Goal: Information Seeking & Learning: Learn about a topic

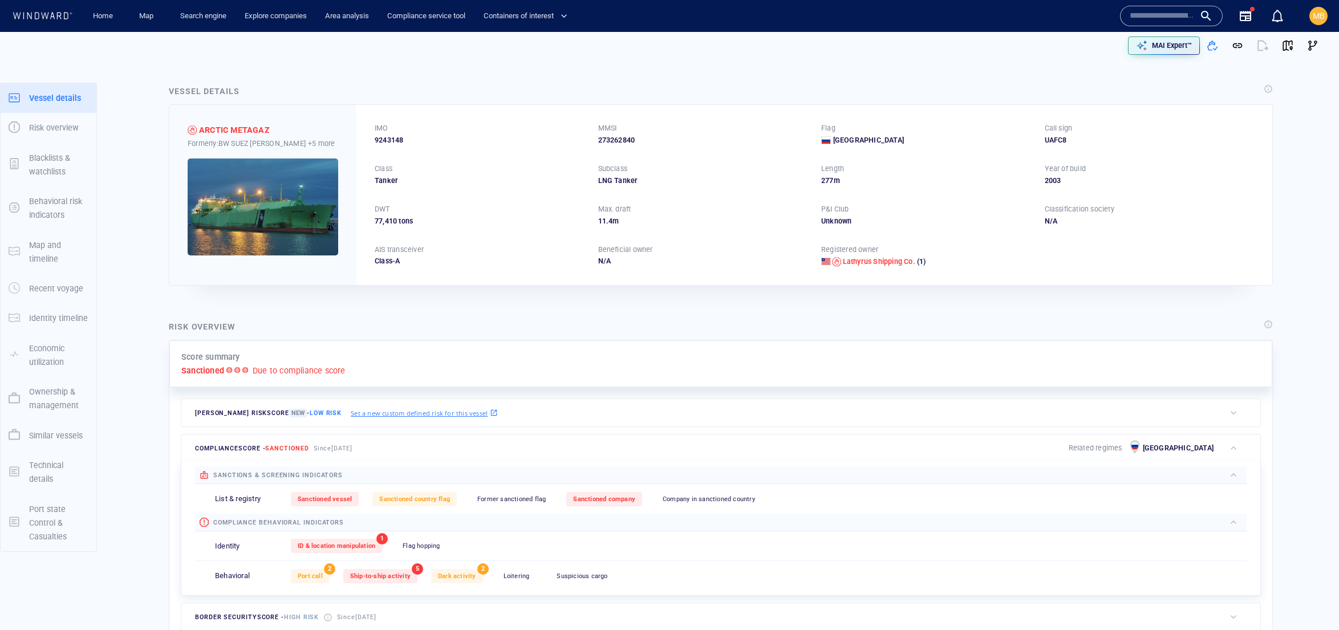
click at [1133, 15] on input "text" at bounding box center [1162, 15] width 65 height 17
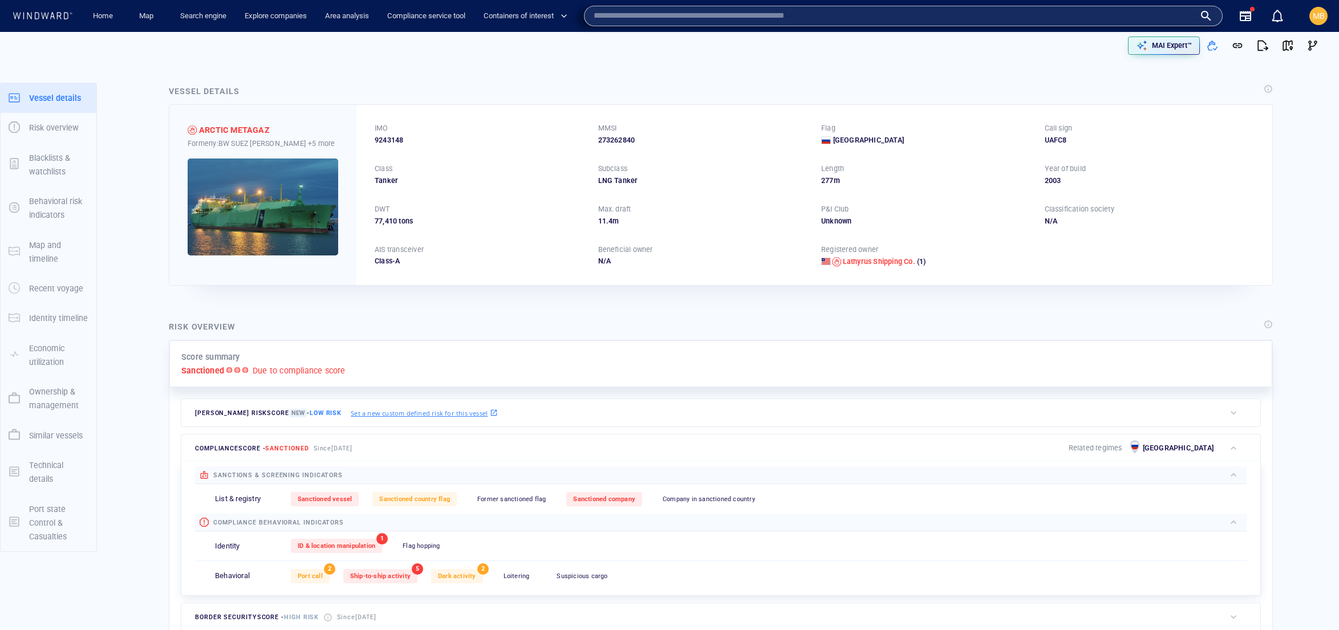
paste input "*******"
type input "*******"
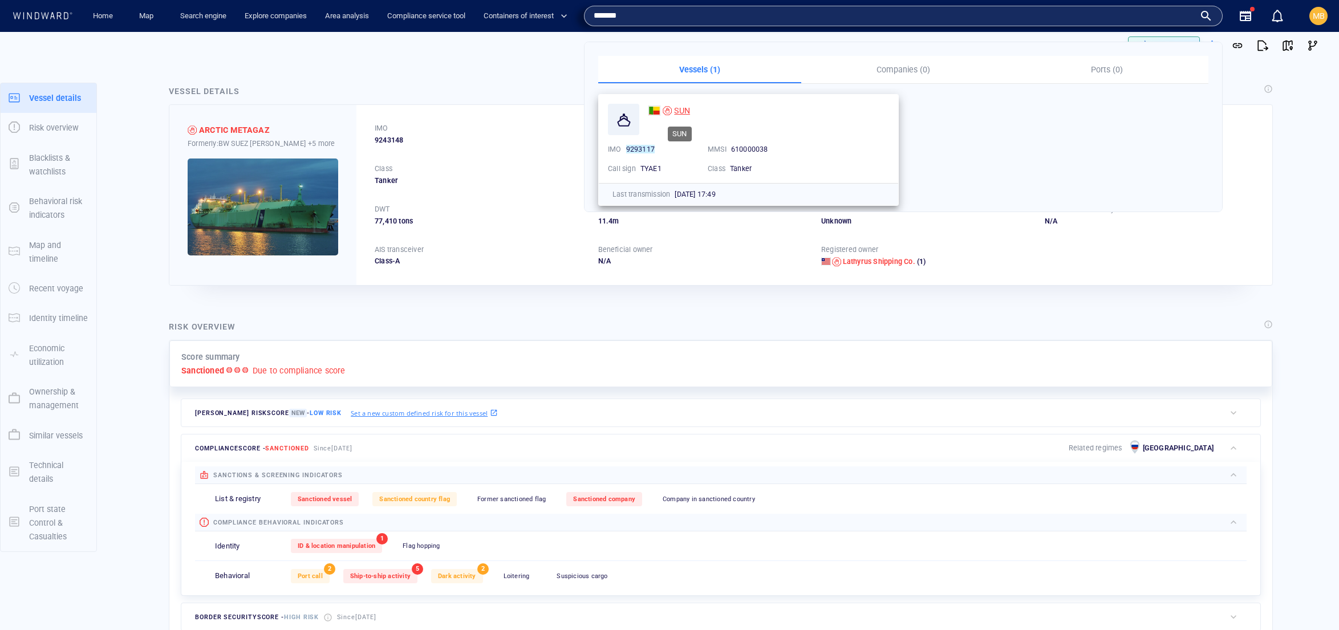
click at [685, 107] on span "SUN" at bounding box center [682, 110] width 16 height 9
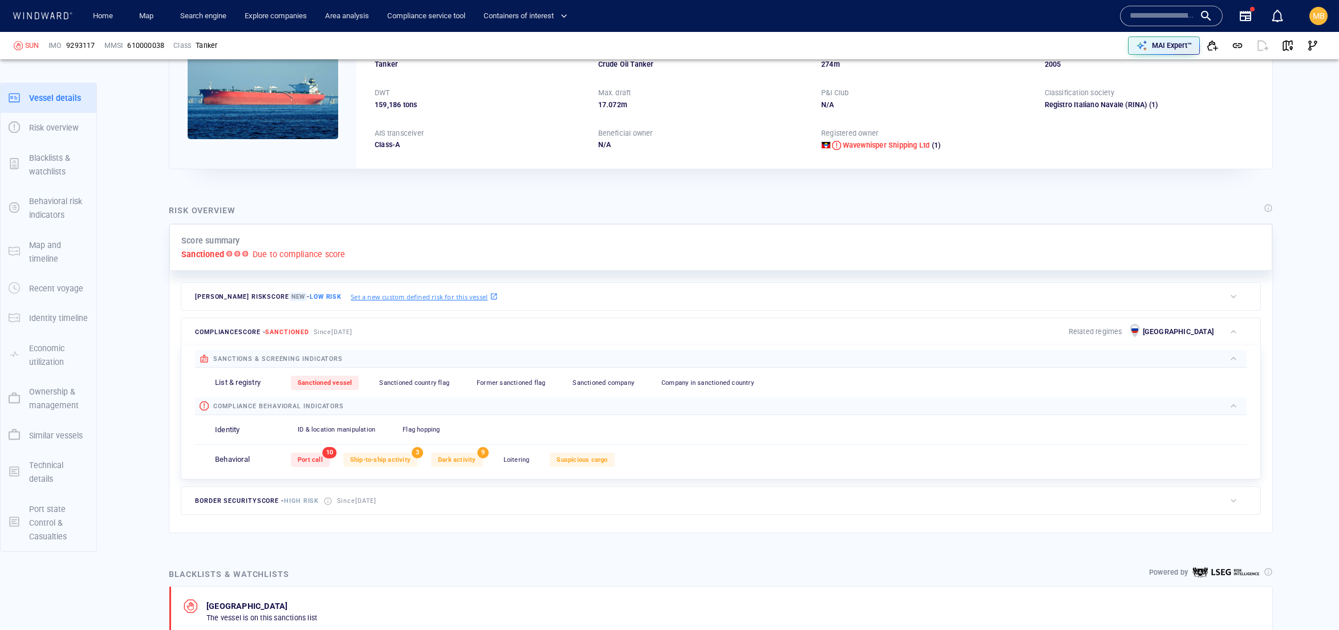
scroll to position [133, 0]
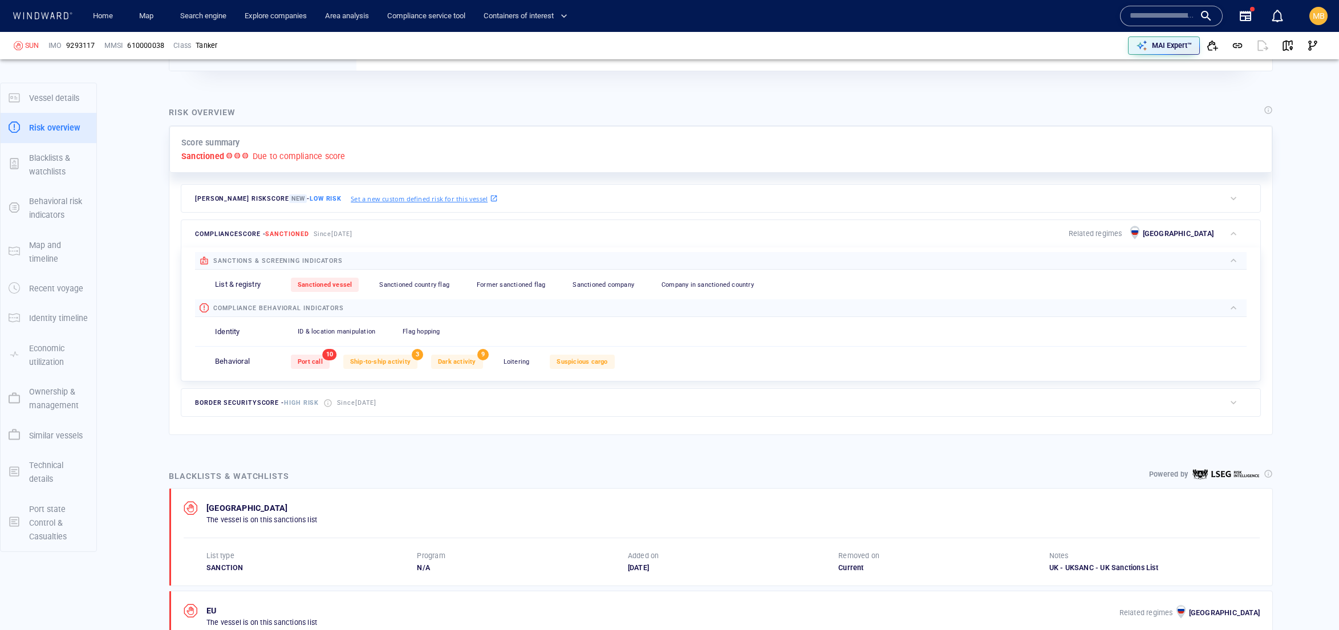
scroll to position [216, 0]
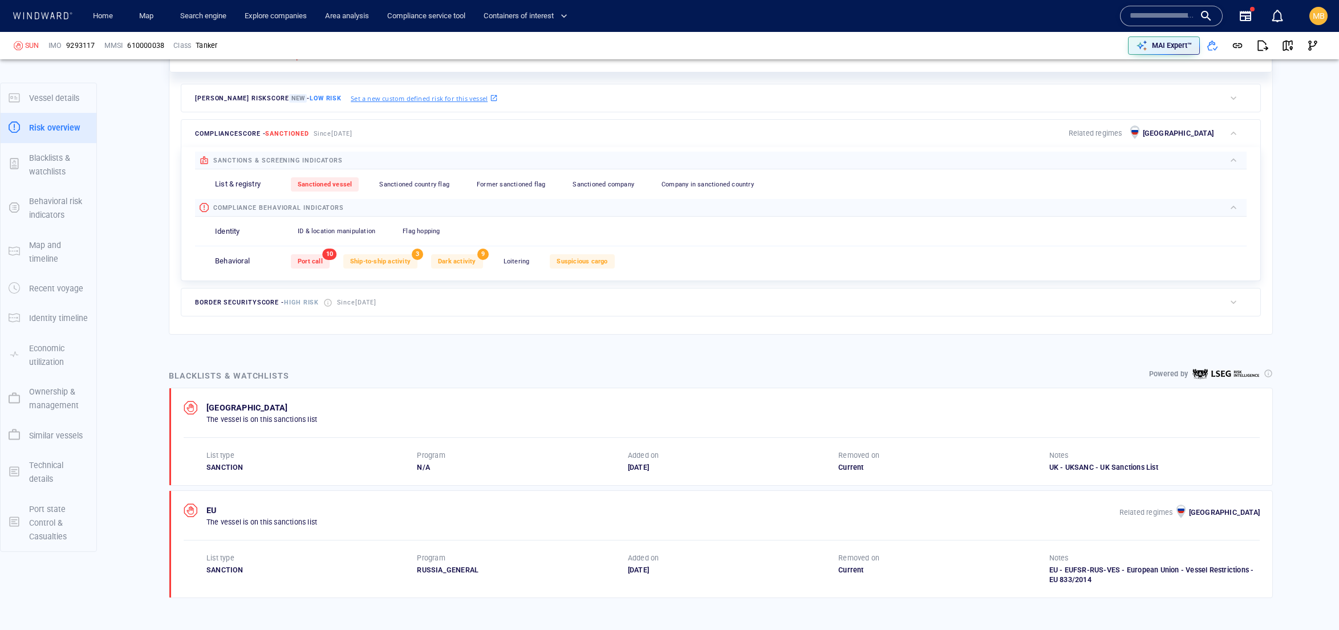
scroll to position [317, 0]
click at [545, 212] on div at bounding box center [784, 205] width 881 height 13
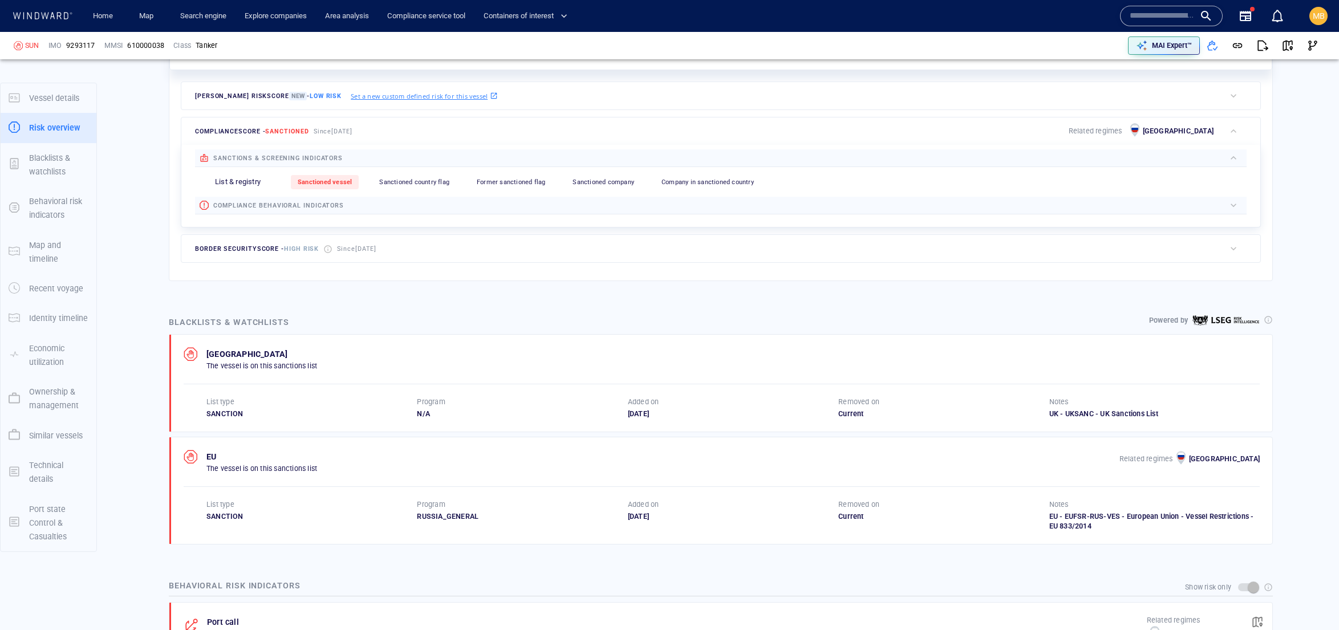
click at [344, 209] on span "compliance behavioral indicators" at bounding box center [278, 205] width 131 height 7
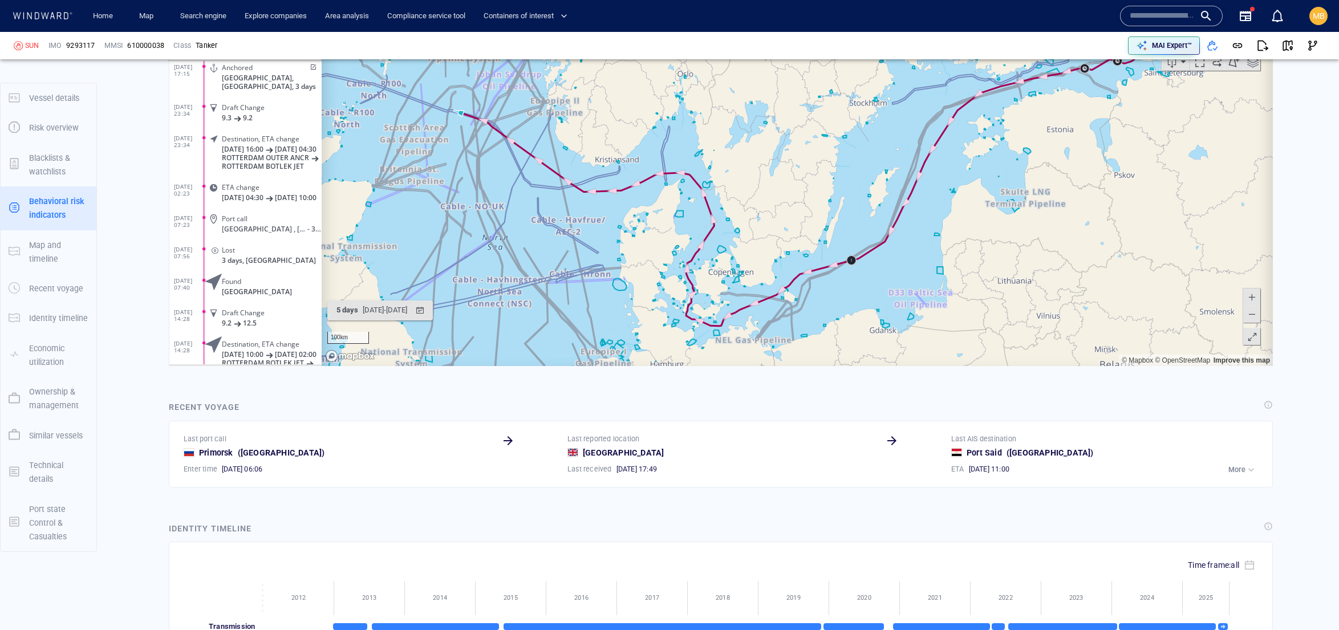
scroll to position [1673, 0]
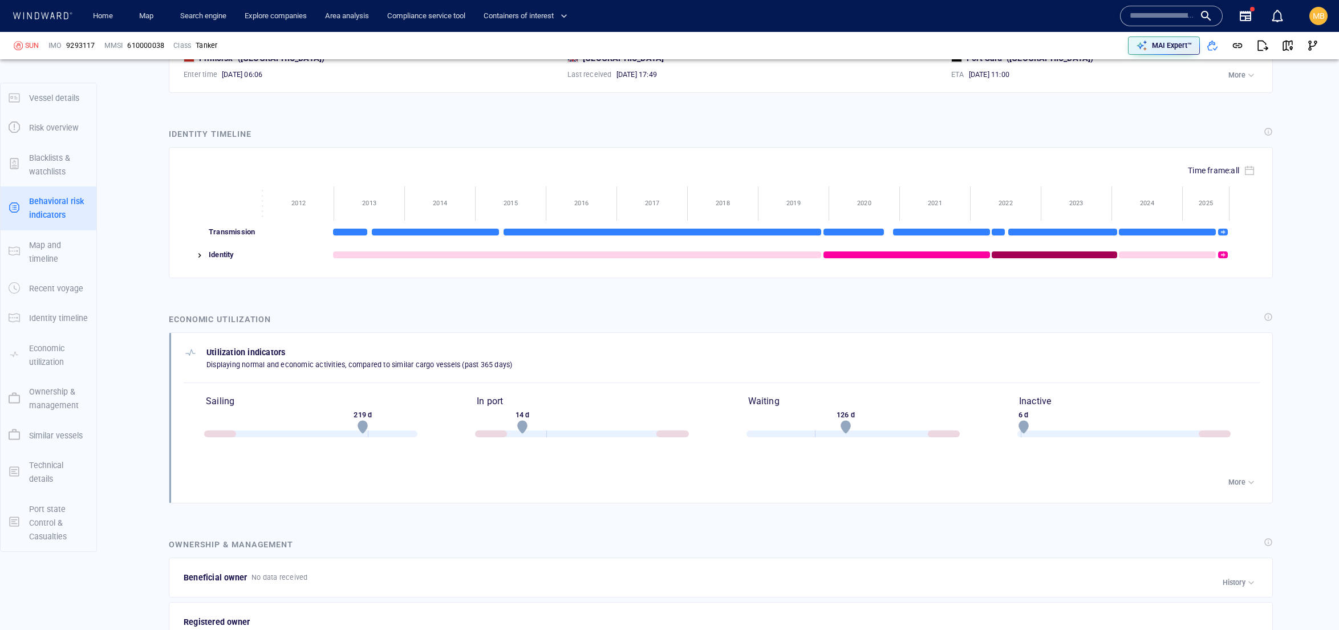
scroll to position [3007, 0]
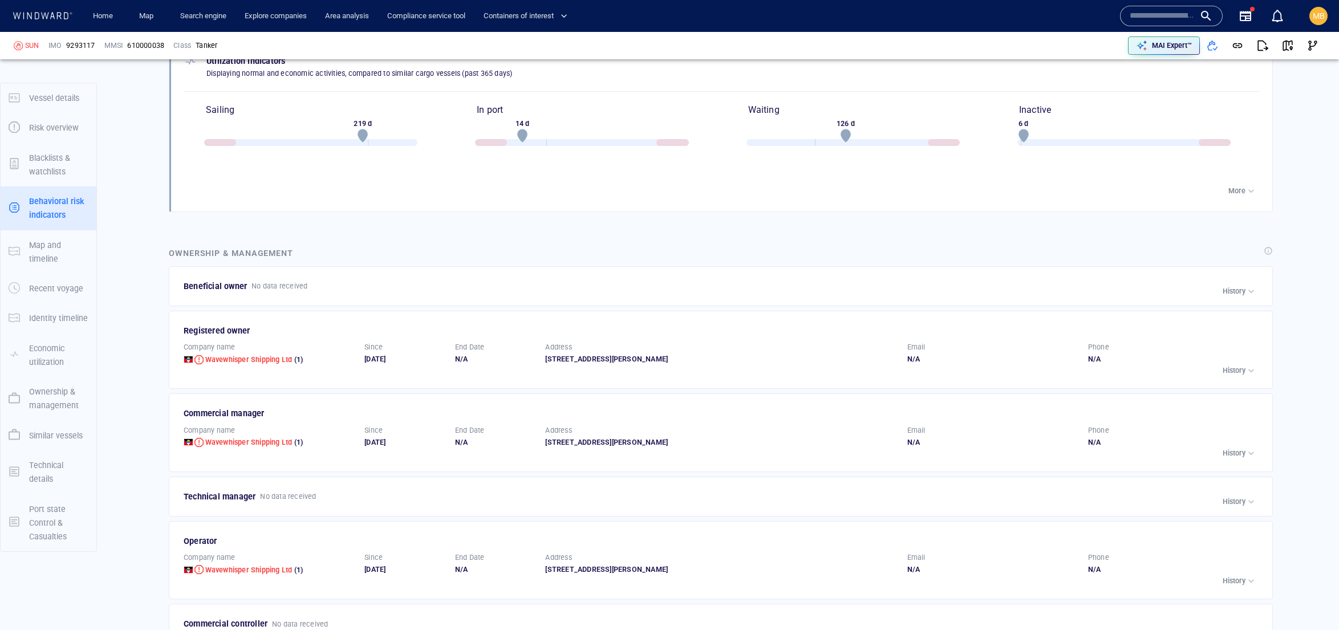
scroll to position [4070, 0]
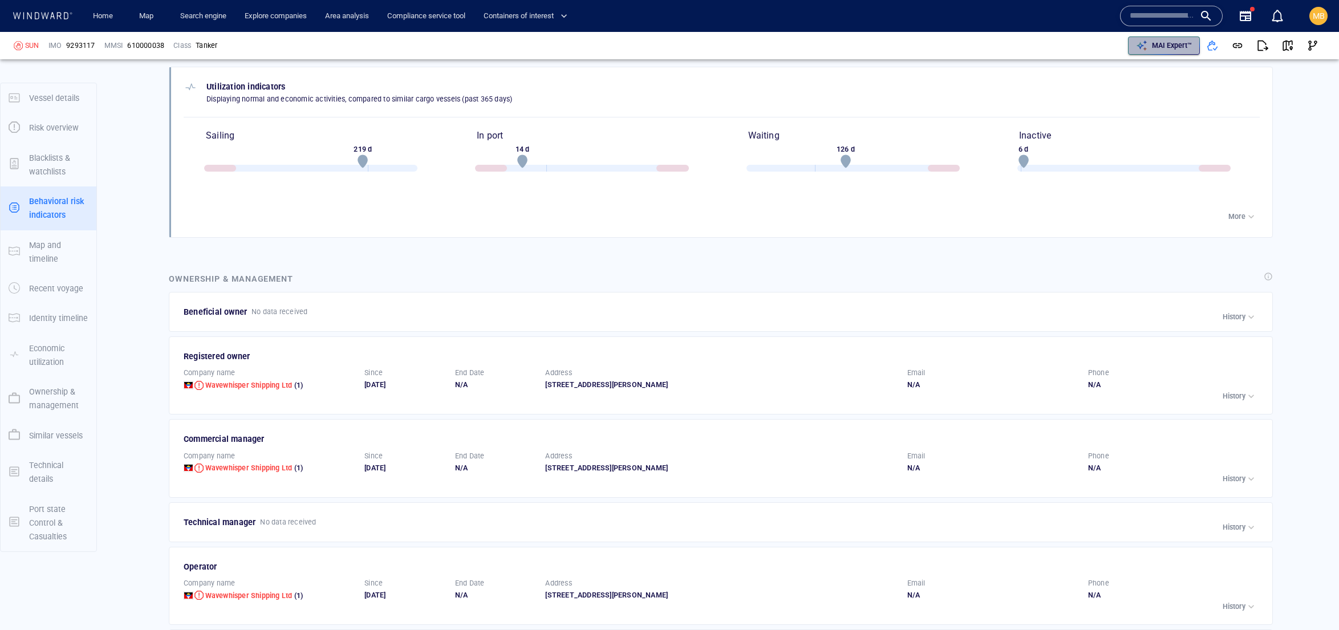
click at [1152, 44] on p "MAI Expert™" at bounding box center [1172, 45] width 40 height 10
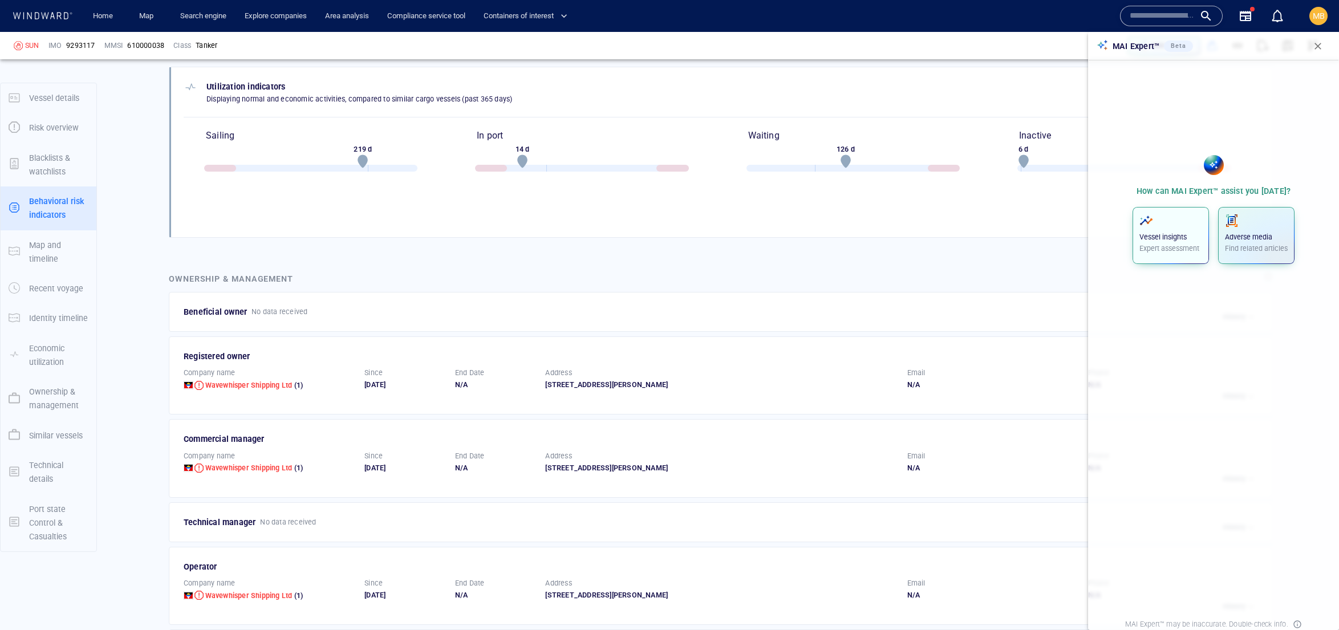
click at [1142, 242] on p "Vessel insights" at bounding box center [1170, 237] width 63 height 10
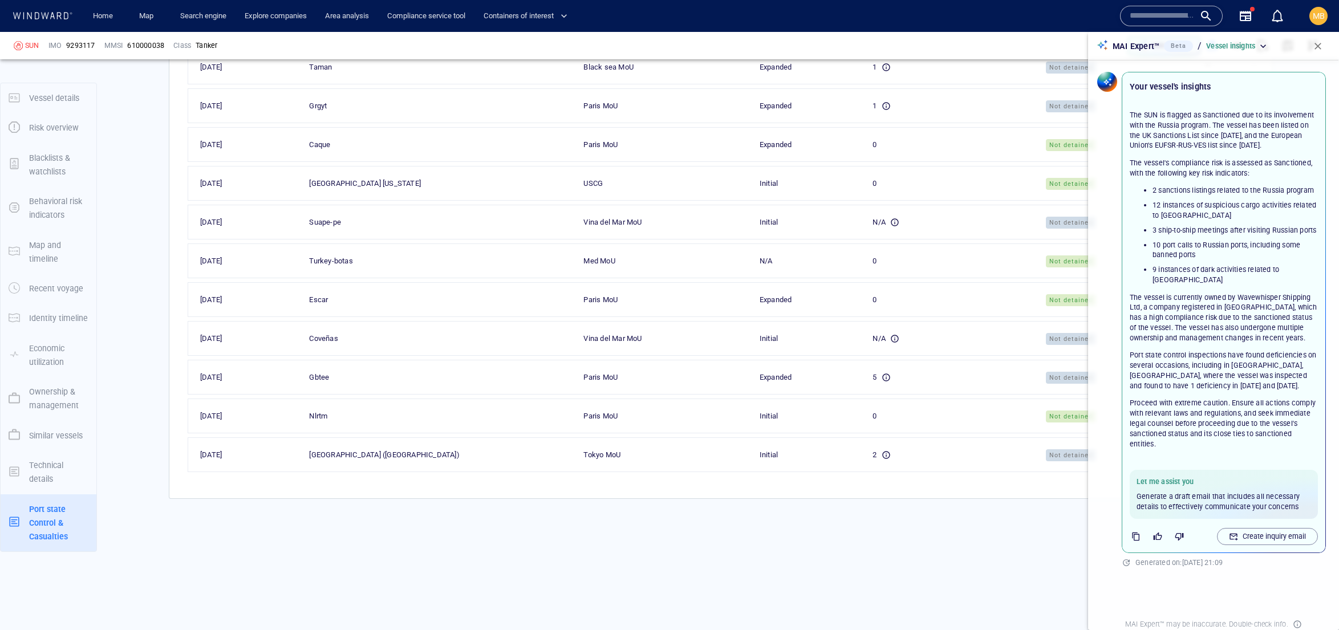
scroll to position [6390, 0]
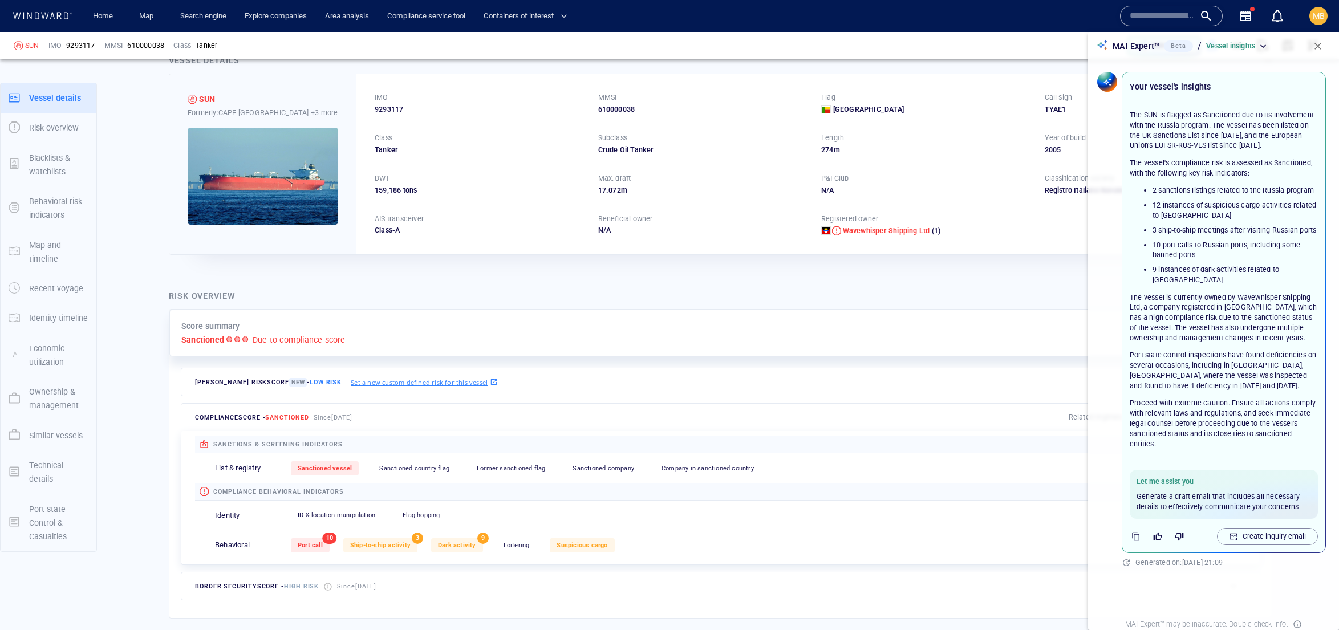
scroll to position [0, 0]
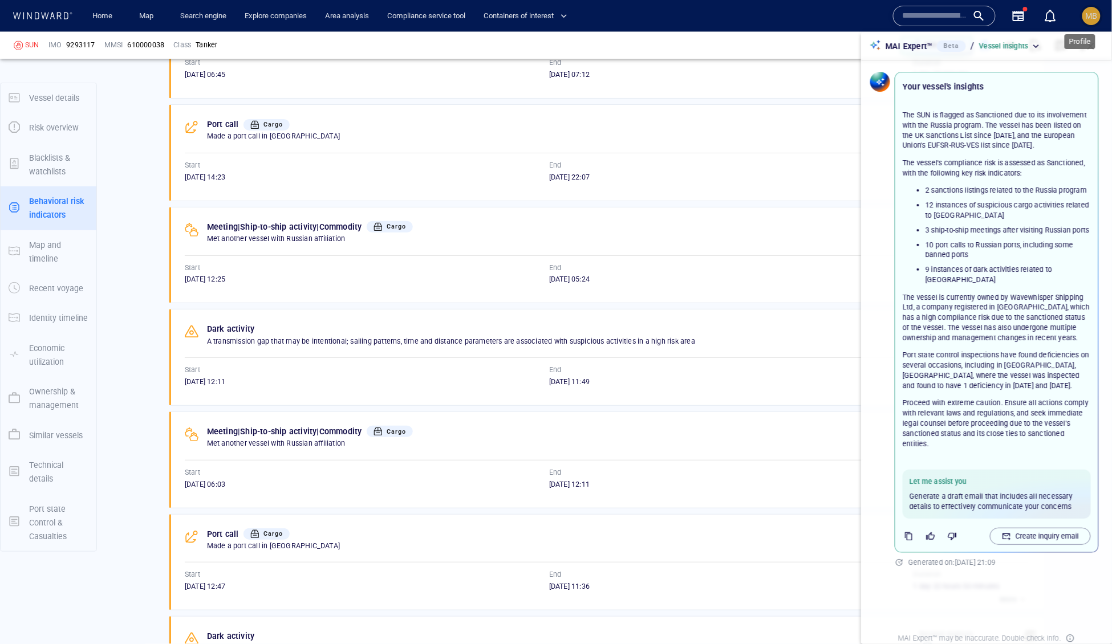
click at [1092, 13] on span "MB" at bounding box center [1092, 15] width 12 height 9
